Goal: Task Accomplishment & Management: Manage account settings

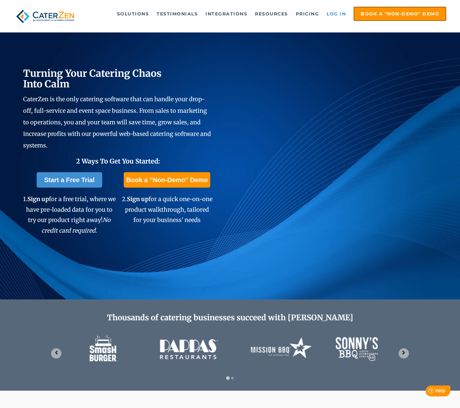
click at [334, 13] on link "Log in" at bounding box center [336, 13] width 26 height 13
click at [337, 13] on link "Log in" at bounding box center [336, 13] width 26 height 13
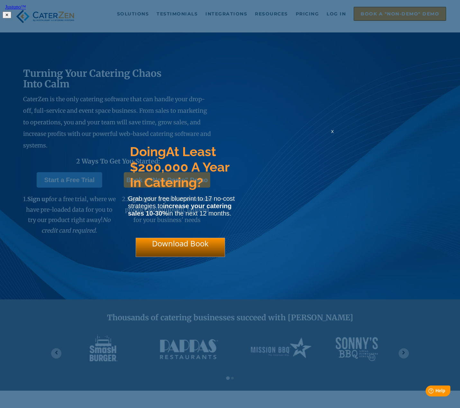
click at [334, 15] on html "Justuno™ ✕ Doing At Least $200,000 A Year In Catering? Grab your free blueprint…" at bounding box center [230, 10] width 460 height 21
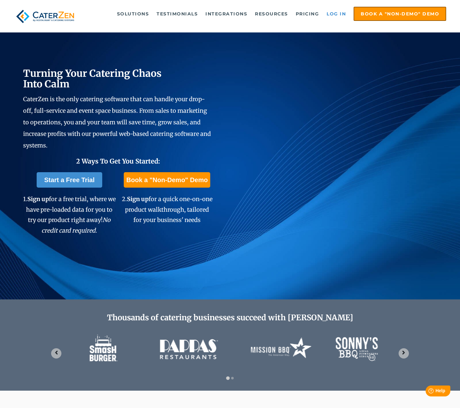
click at [333, 13] on link "Log in" at bounding box center [336, 13] width 26 height 13
click at [437, 391] on span "Help" at bounding box center [440, 390] width 10 height 5
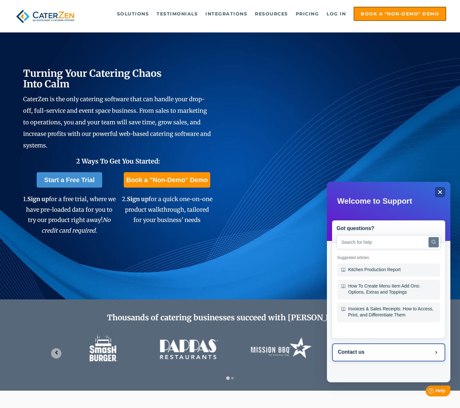
click at [357, 353] on button "Contact us" at bounding box center [388, 353] width 113 height 18
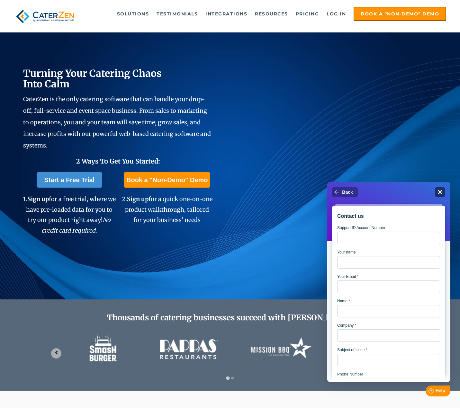
click at [440, 191] on icon "Close" at bounding box center [439, 192] width 5 height 5
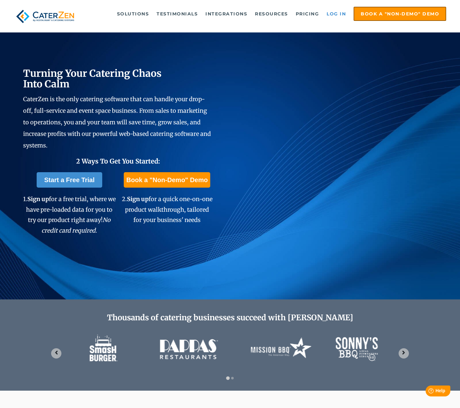
click at [333, 12] on link "Log in" at bounding box center [336, 13] width 26 height 13
click at [339, 13] on link "Log in" at bounding box center [336, 13] width 26 height 13
click at [339, 12] on link "Log in" at bounding box center [336, 13] width 26 height 13
click at [338, 13] on link "Log in" at bounding box center [336, 13] width 26 height 13
click at [333, 12] on link "Log in" at bounding box center [336, 13] width 26 height 13
